Goal: Task Accomplishment & Management: Use online tool/utility

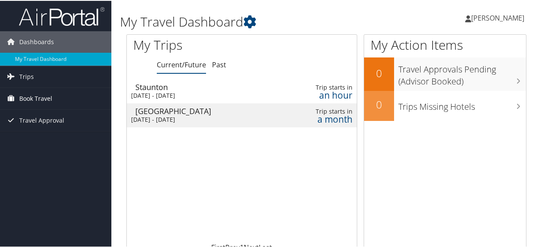
click at [37, 97] on span "Book Travel" at bounding box center [35, 97] width 33 height 21
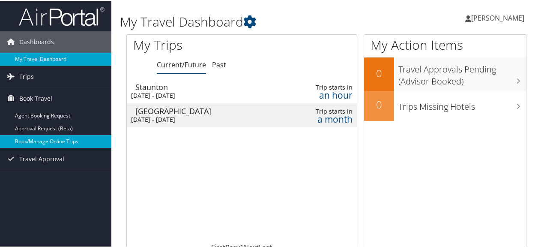
click at [41, 137] on link "Book/Manage Online Trips" at bounding box center [55, 140] width 111 height 13
